Goal: Task Accomplishment & Management: Use online tool/utility

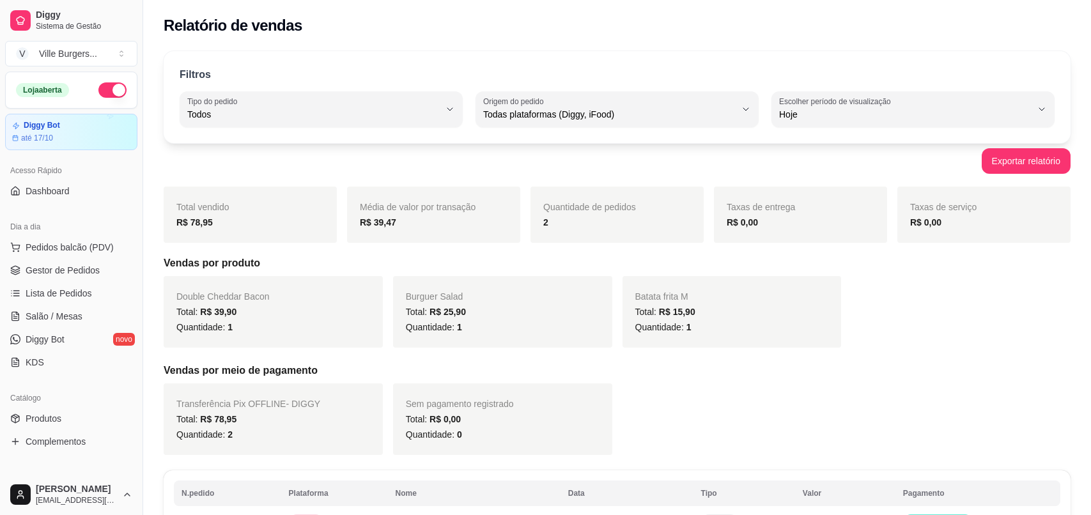
select select "ALL"
select select "0"
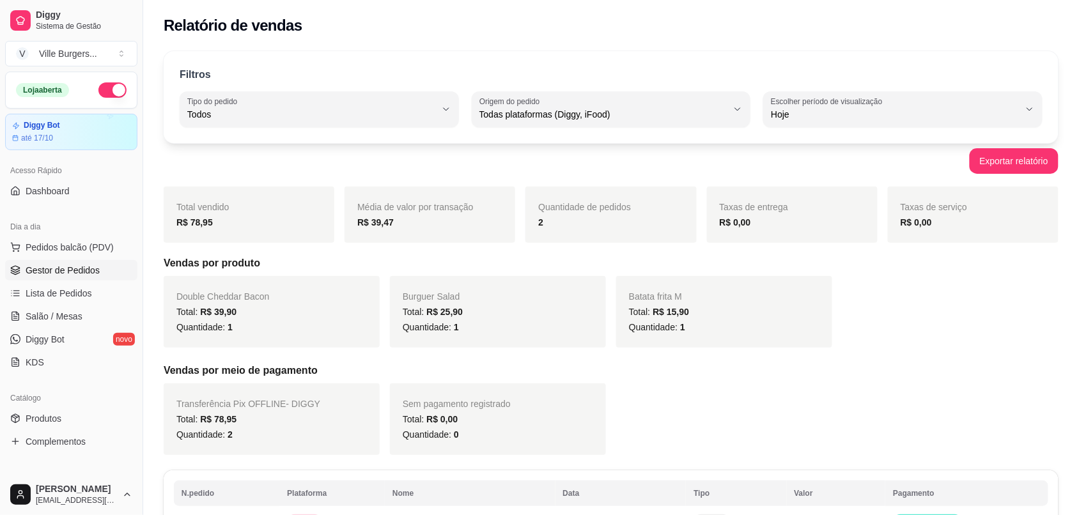
click at [91, 266] on span "Gestor de Pedidos" at bounding box center [63, 270] width 74 height 13
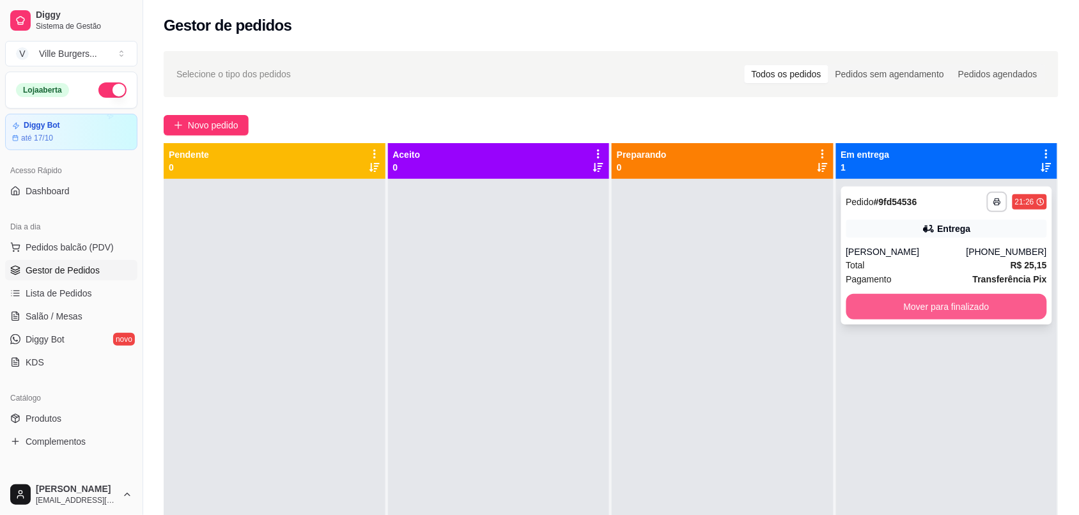
click at [915, 307] on button "Mover para finalizado" at bounding box center [946, 307] width 201 height 26
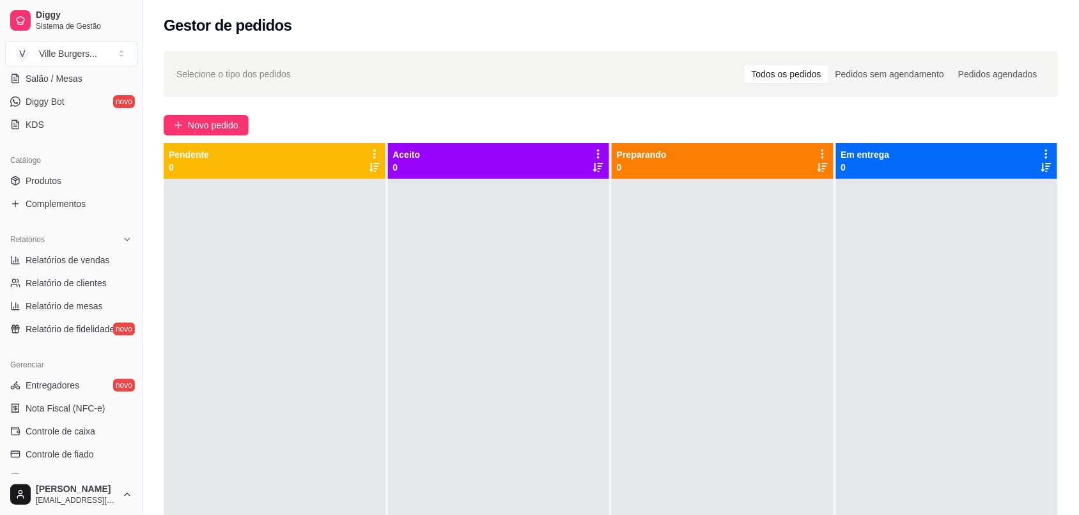
scroll to position [238, 0]
click at [89, 259] on span "Relatórios de vendas" at bounding box center [68, 259] width 84 height 13
select select "ALL"
select select "0"
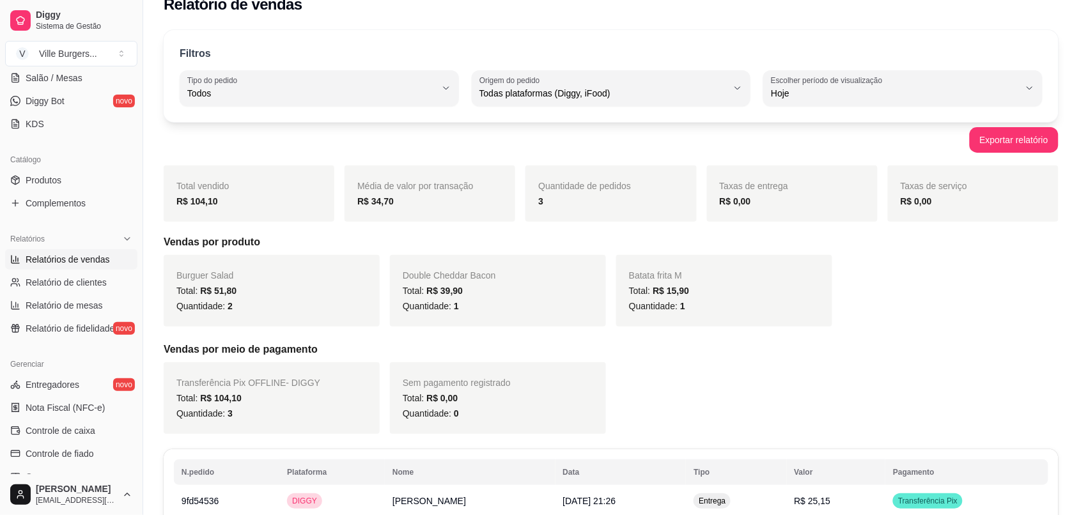
scroll to position [26, 0]
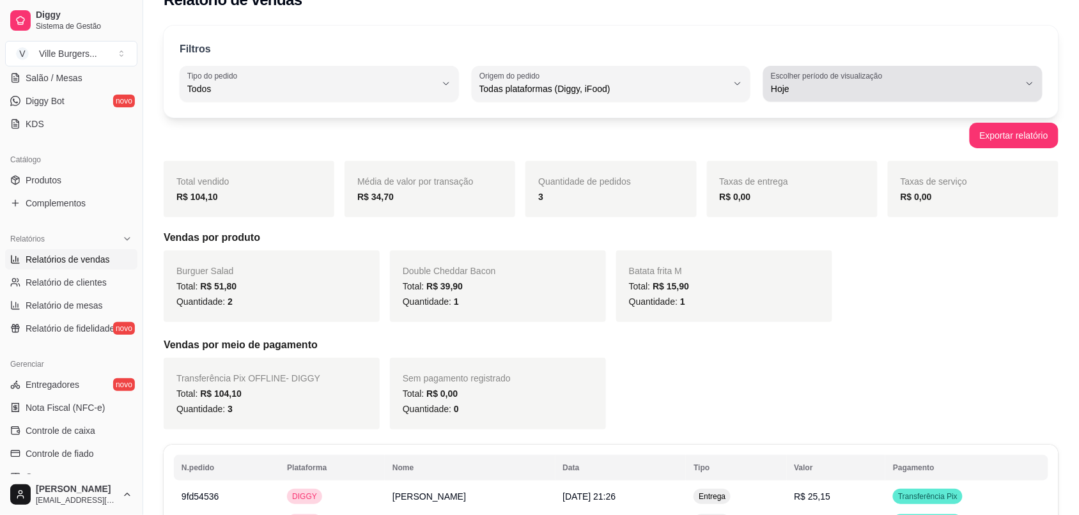
click at [975, 81] on div "Hoje" at bounding box center [895, 84] width 249 height 26
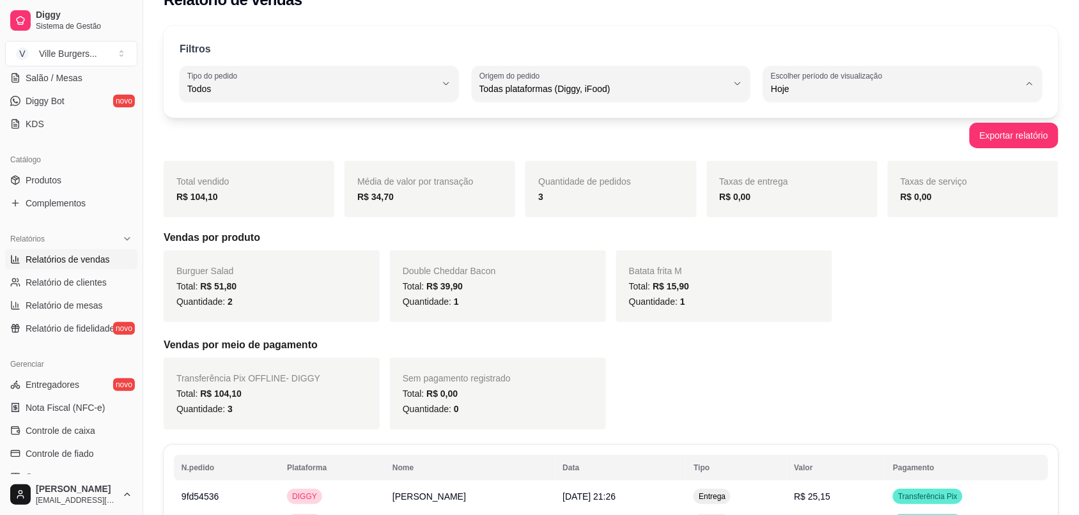
click at [797, 209] on span "30 dias" at bounding box center [897, 203] width 236 height 12
type input "30"
select select "30"
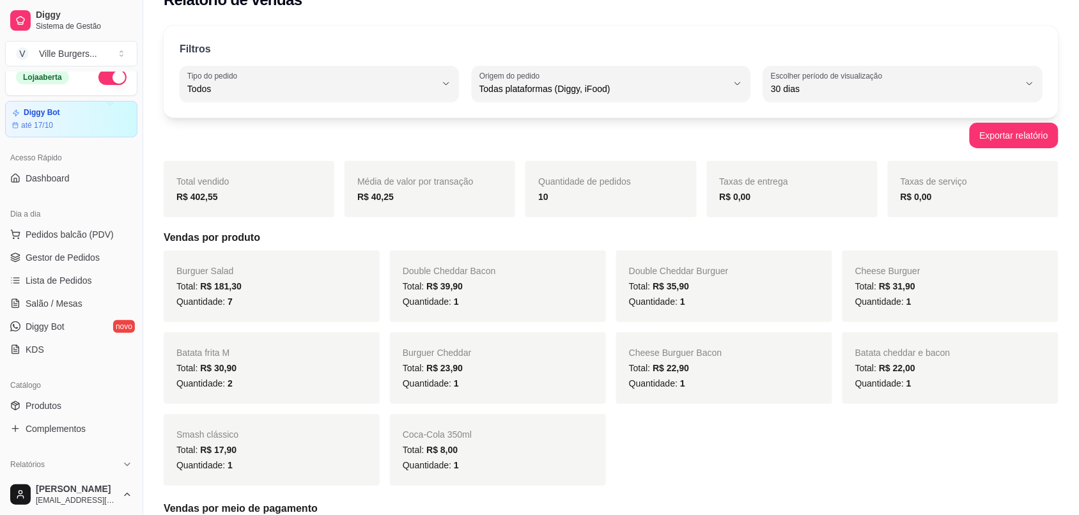
scroll to position [0, 0]
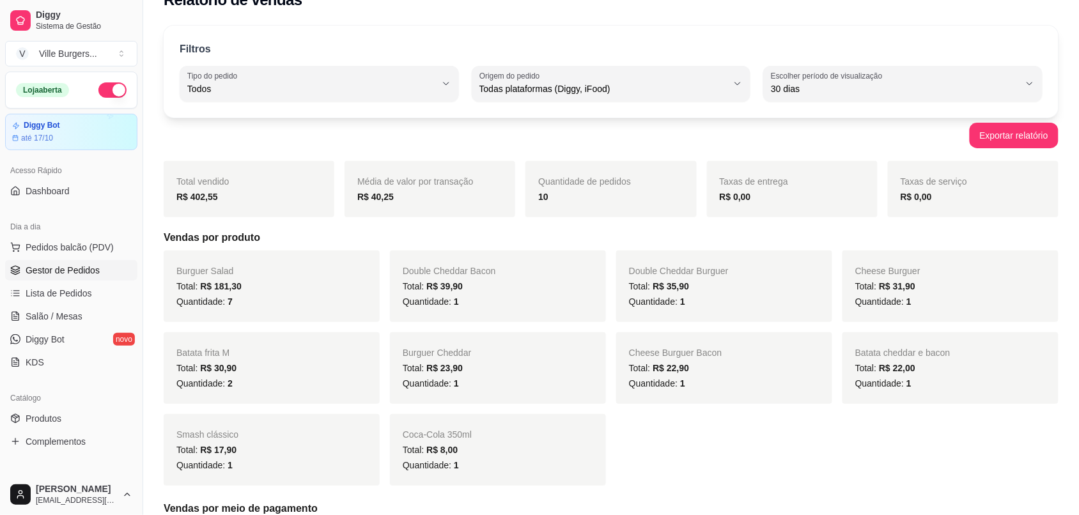
click at [95, 273] on span "Gestor de Pedidos" at bounding box center [63, 270] width 74 height 13
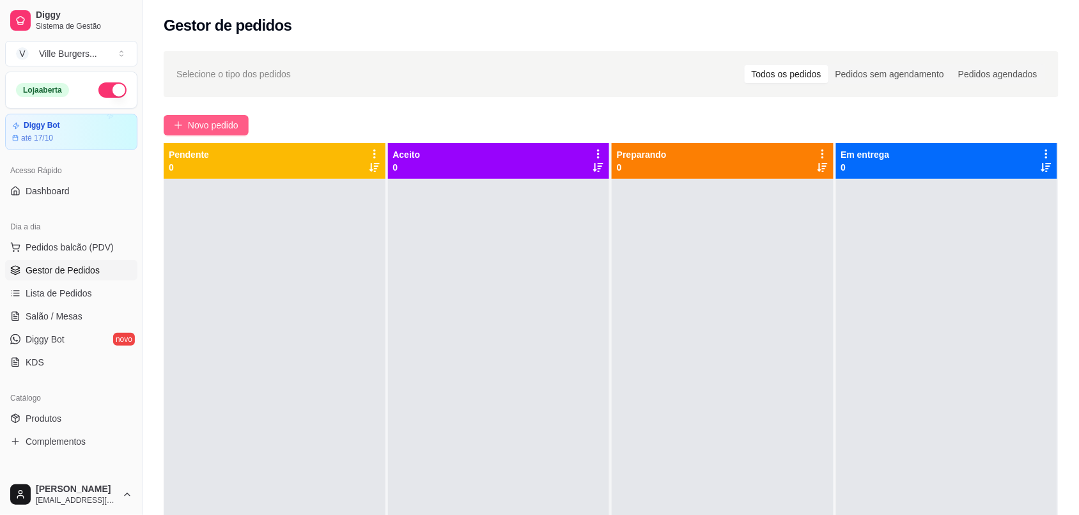
click at [211, 119] on span "Novo pedido" at bounding box center [213, 125] width 50 height 14
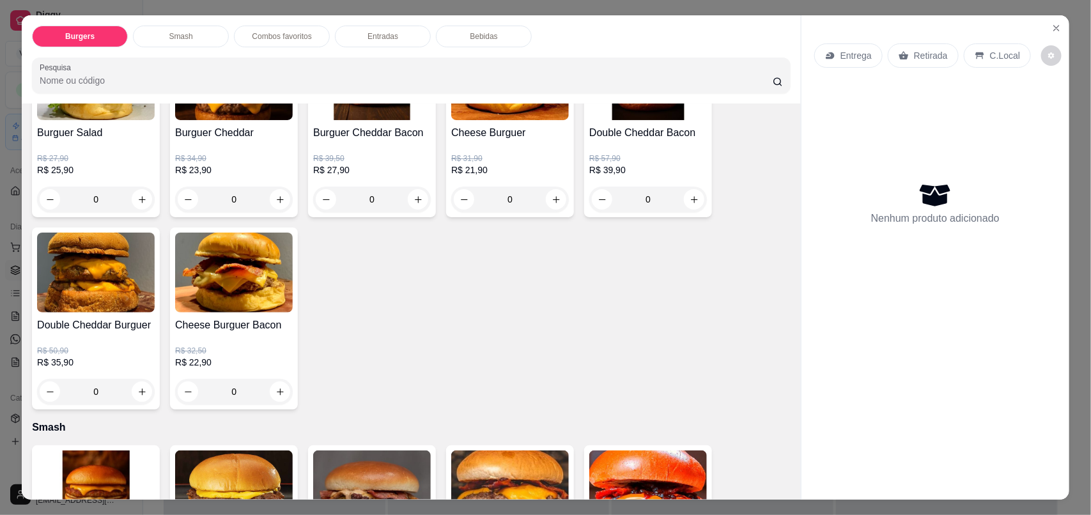
scroll to position [153, 0]
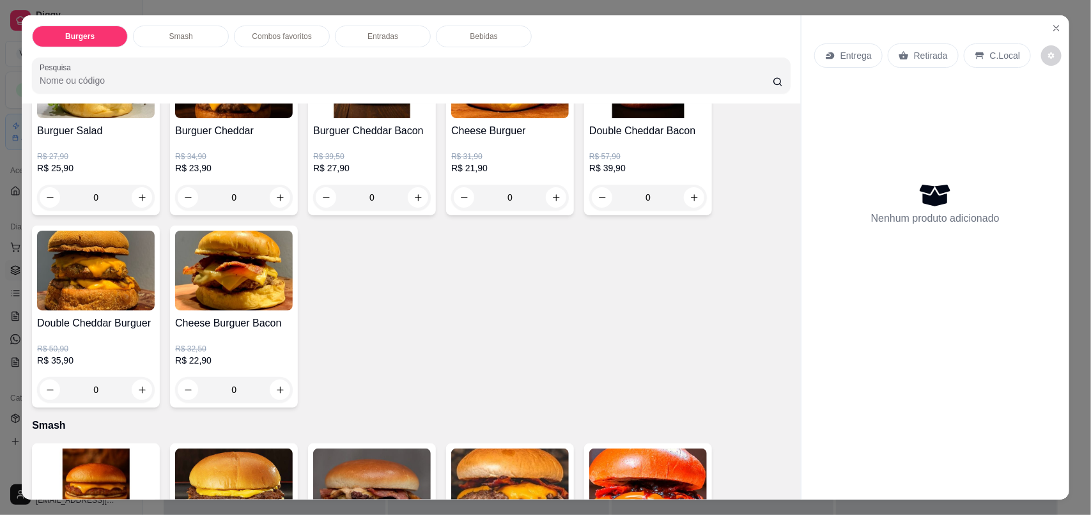
click at [304, 393] on div "Burguer Salad R$ 27,90 R$ 25,90 0 Burguer Cheddar R$ 34,90 R$ 23,90 0 Burguer C…" at bounding box center [411, 220] width 759 height 375
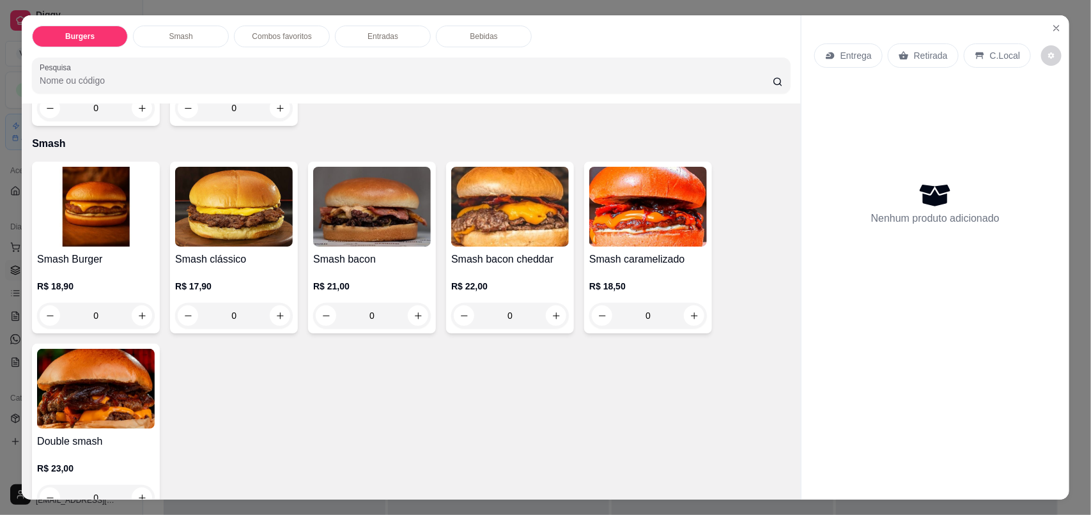
scroll to position [435, 0]
